Goal: Information Seeking & Learning: Learn about a topic

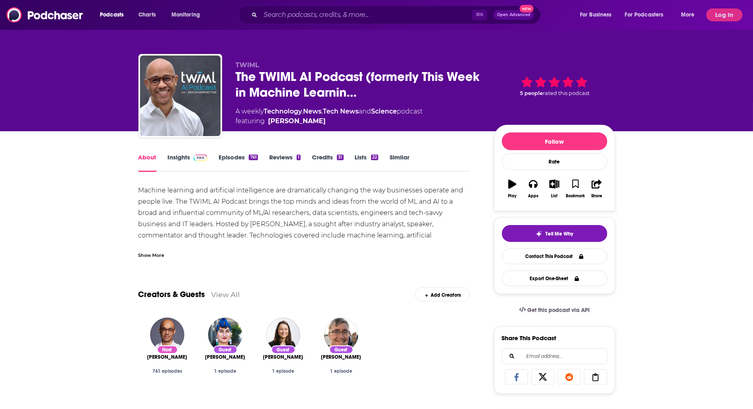
click at [181, 153] on div "About Insights Episodes 761 Reviews 1 Credits 31 Lists 22 Similar" at bounding box center [304, 162] width 332 height 20
click at [180, 154] on link "Insights" at bounding box center [188, 162] width 40 height 19
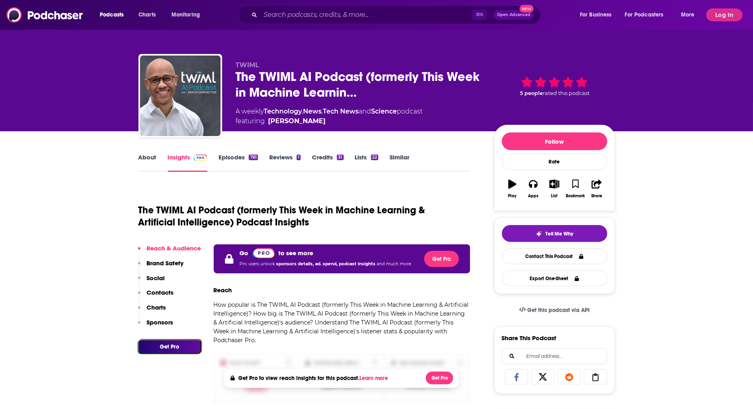
click at [723, 9] on button "Log In" at bounding box center [725, 14] width 36 height 13
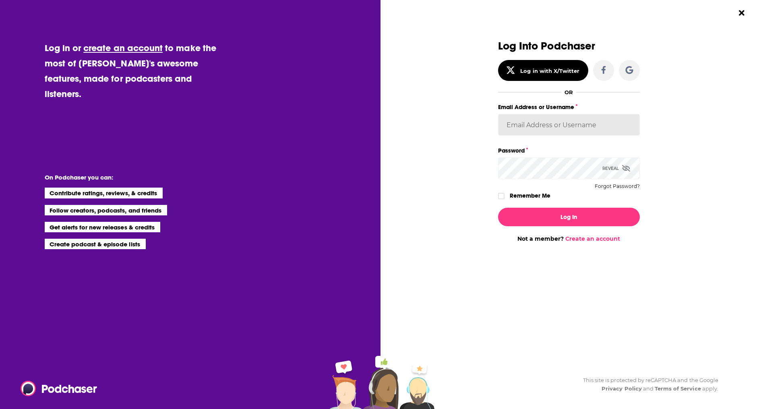
type input "[EMAIL_ADDRESS][DOMAIN_NAME]"
click at [553, 222] on button "Log In" at bounding box center [569, 217] width 142 height 19
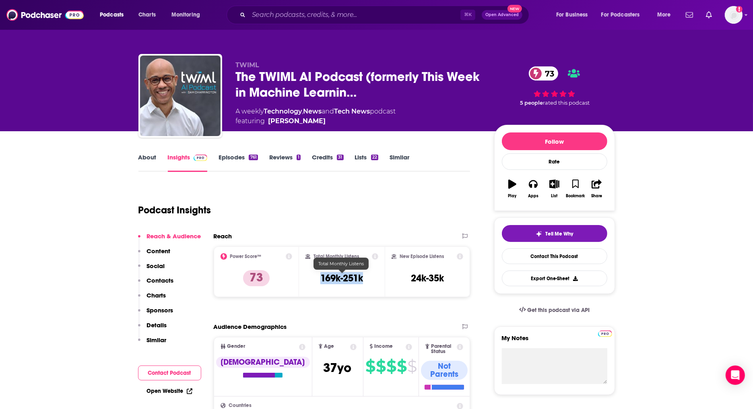
drag, startPoint x: 355, startPoint y: 278, endPoint x: 320, endPoint y: 278, distance: 35.0
click at [320, 278] on h3 "169k-251k" at bounding box center [341, 278] width 43 height 12
copy h3 "169k-251k"
